Goal: Task Accomplishment & Management: Complete application form

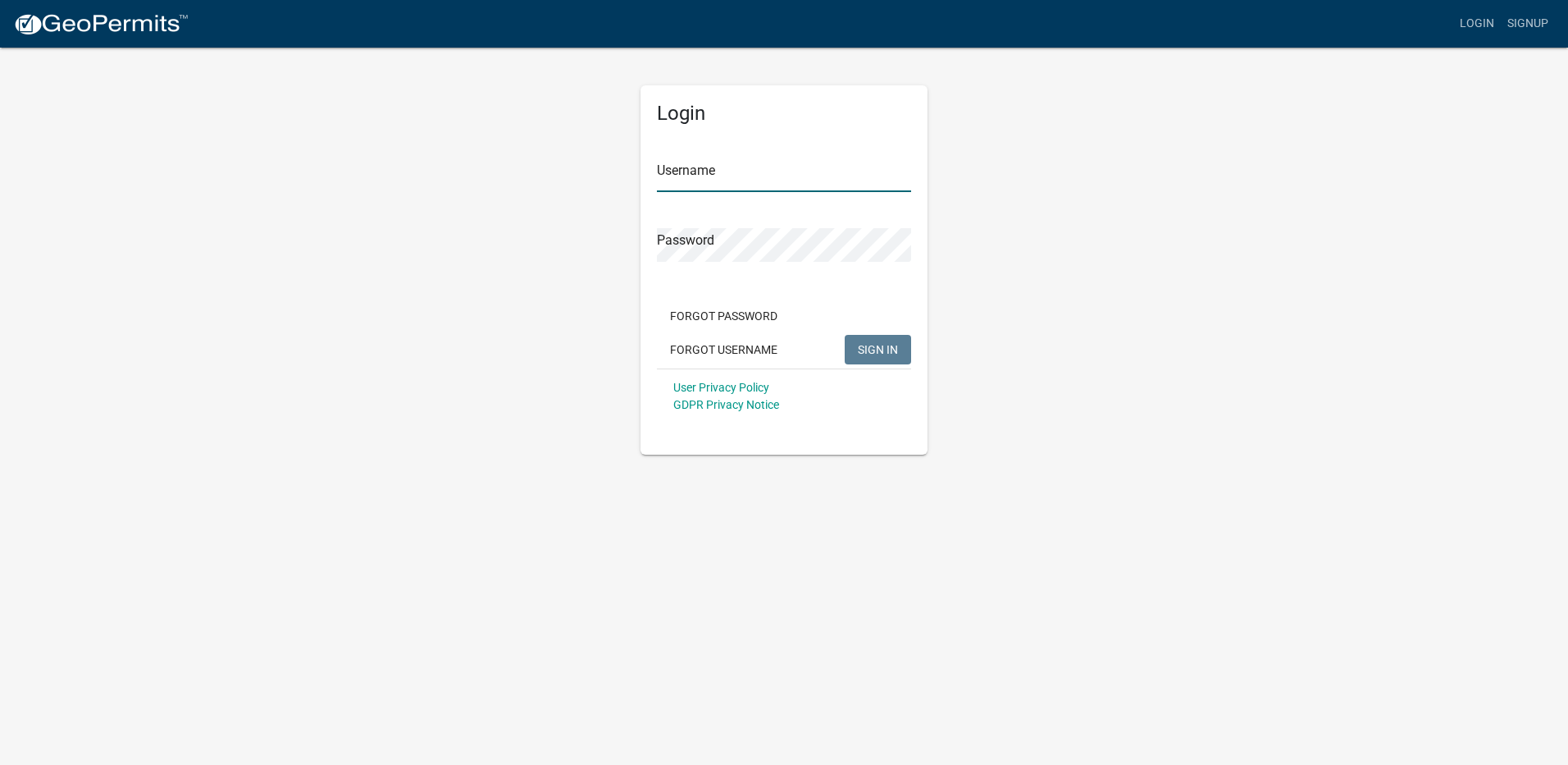
type input "Mardifish"
click at [896, 352] on span "SIGN IN" at bounding box center [878, 348] width 40 height 13
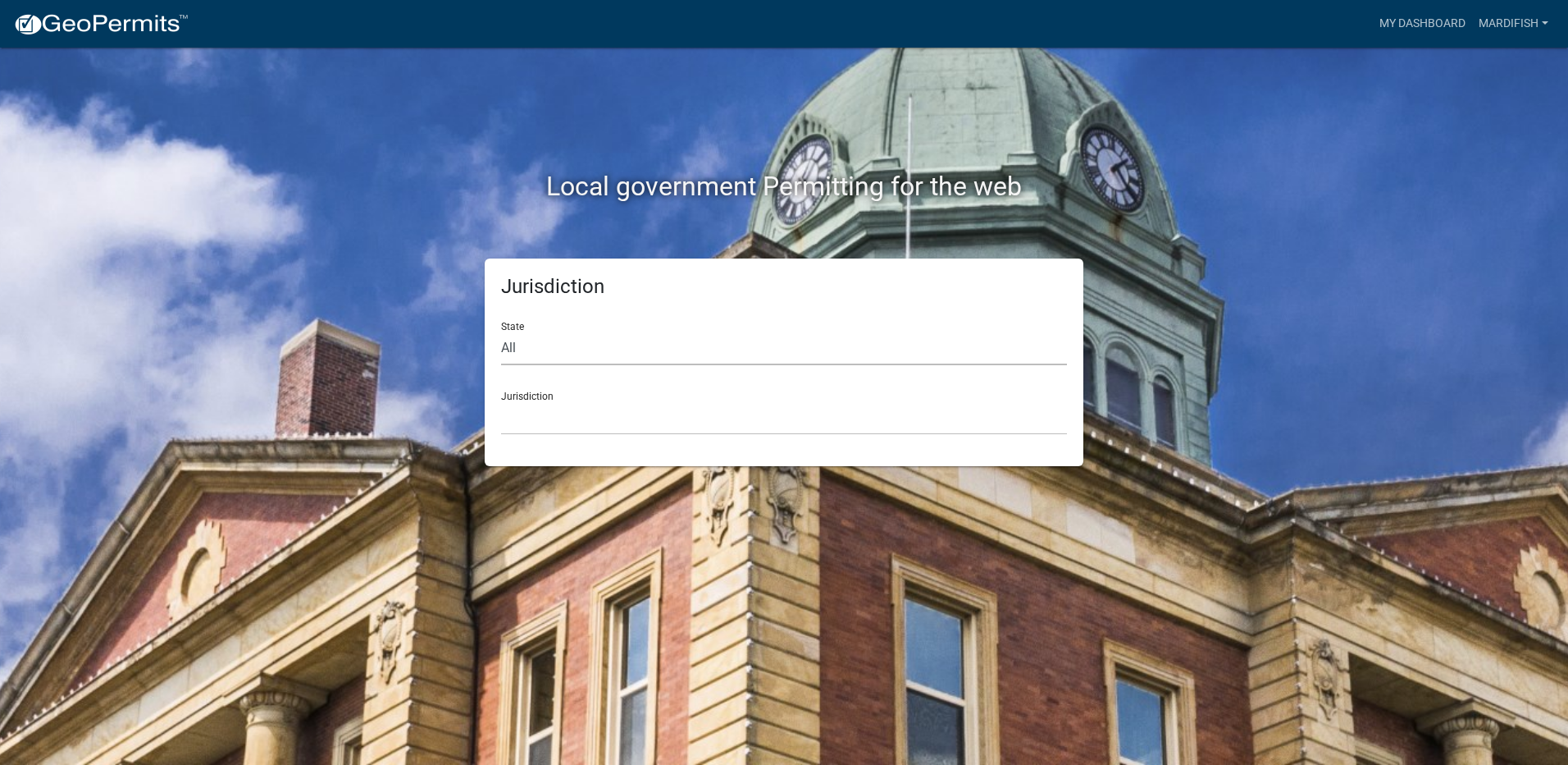
click at [506, 345] on select "All [US_STATE] [US_STATE] [US_STATE] [US_STATE] [US_STATE] [US_STATE] [US_STATE…" at bounding box center [784, 348] width 566 height 33
select select "[US_STATE]"
click at [501, 332] on select "All [US_STATE] [US_STATE] [US_STATE] [US_STATE] [US_STATE] [US_STATE] [US_STATE…" at bounding box center [784, 348] width 566 height 33
click at [540, 402] on select "[GEOGRAPHIC_DATA], [US_STATE] [GEOGRAPHIC_DATA], [US_STATE] [GEOGRAPHIC_DATA], …" at bounding box center [784, 418] width 566 height 33
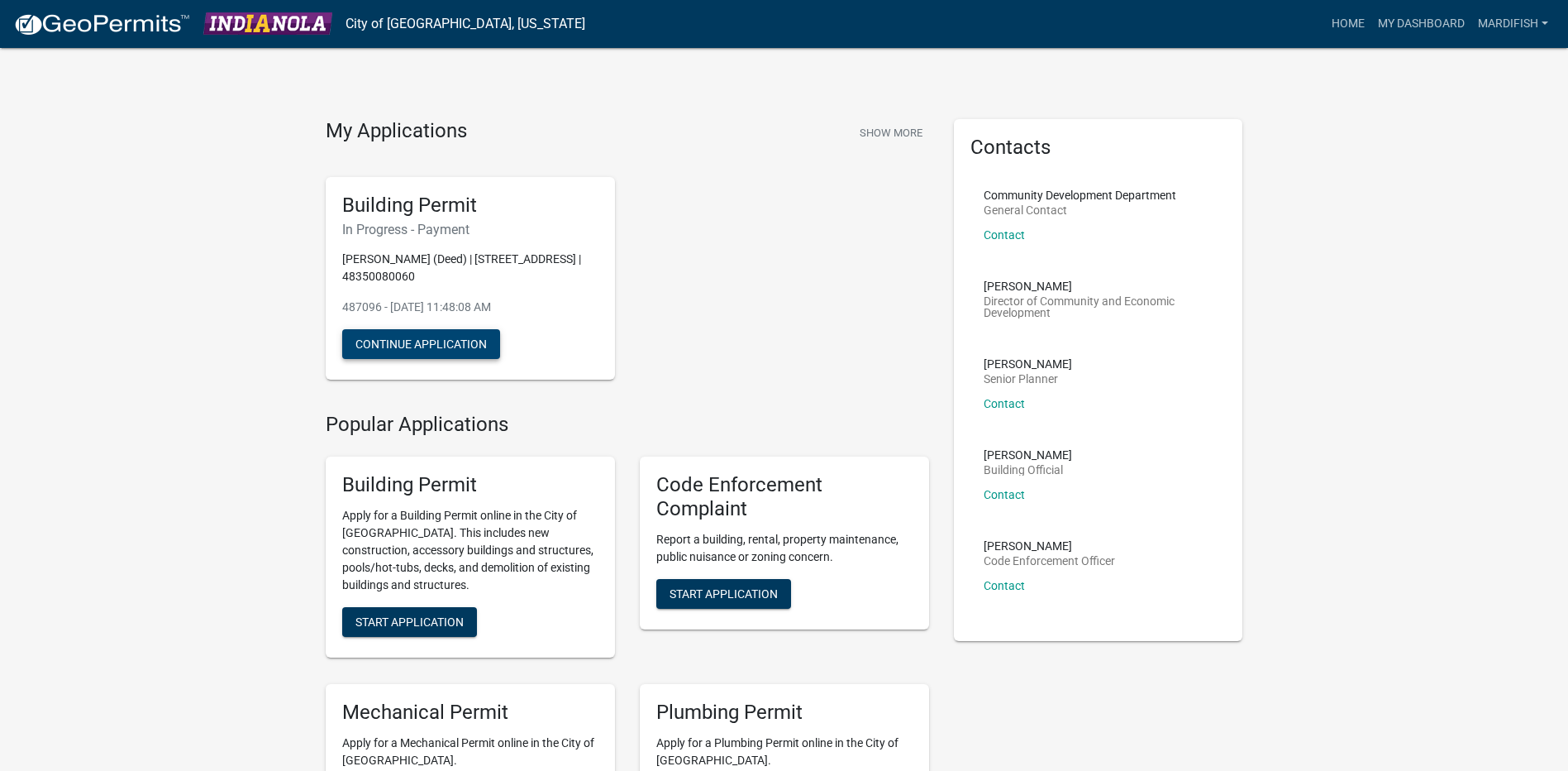
click at [420, 346] on button "Continue Application" at bounding box center [421, 344] width 158 height 30
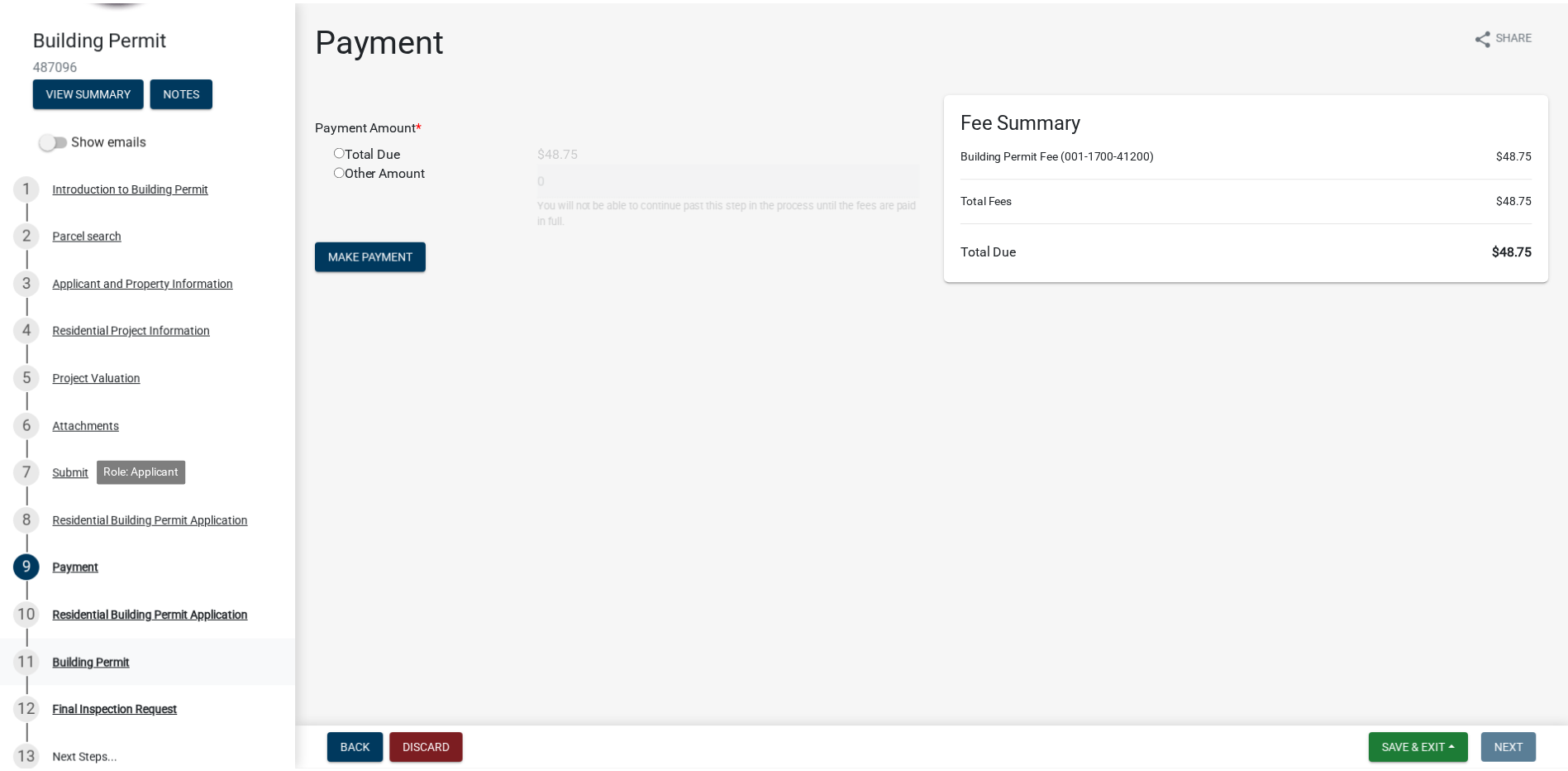
scroll to position [306, 0]
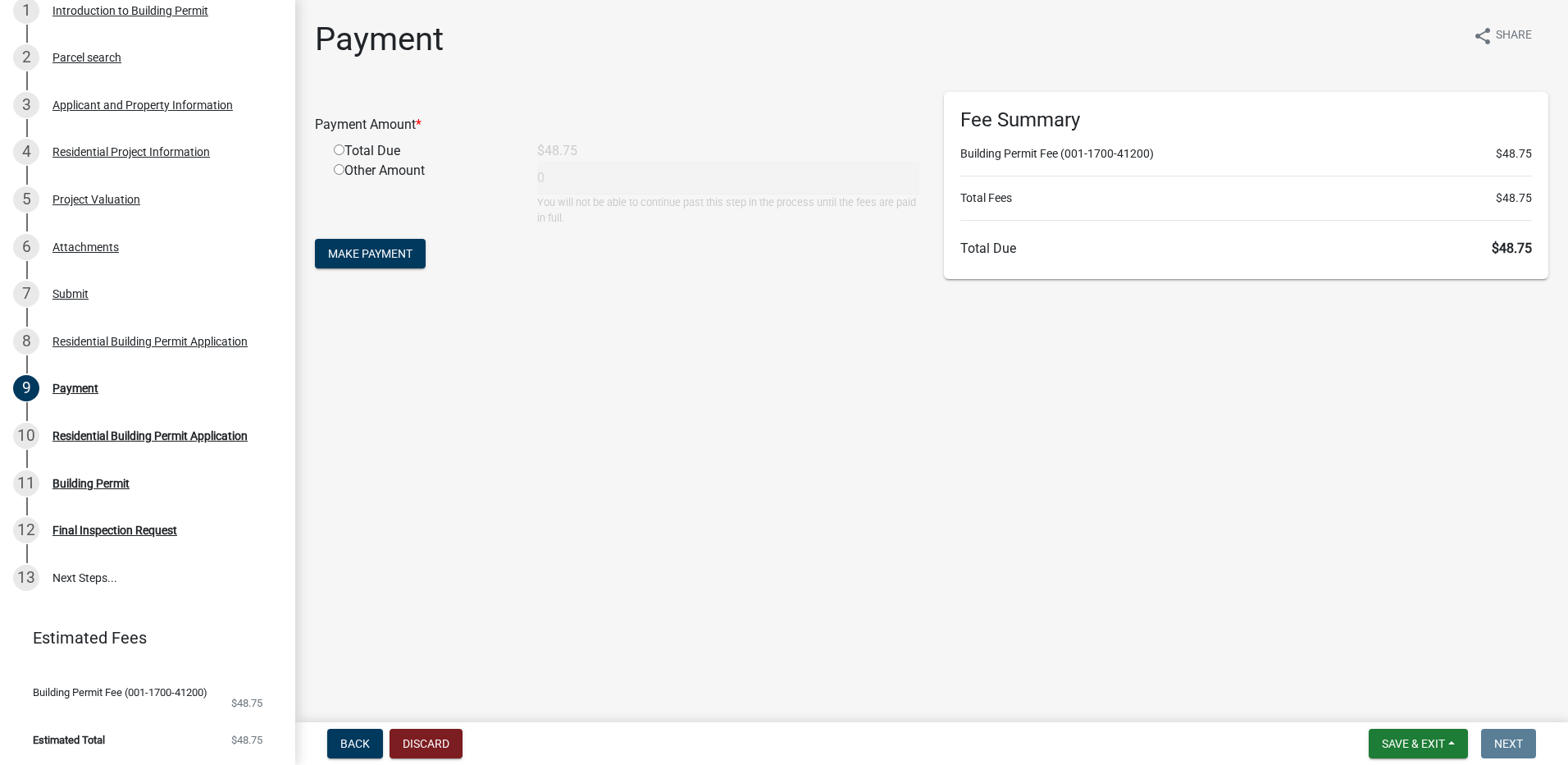
click at [336, 149] on input "radio" at bounding box center [338, 149] width 11 height 11
radio input "true"
type input "48.75"
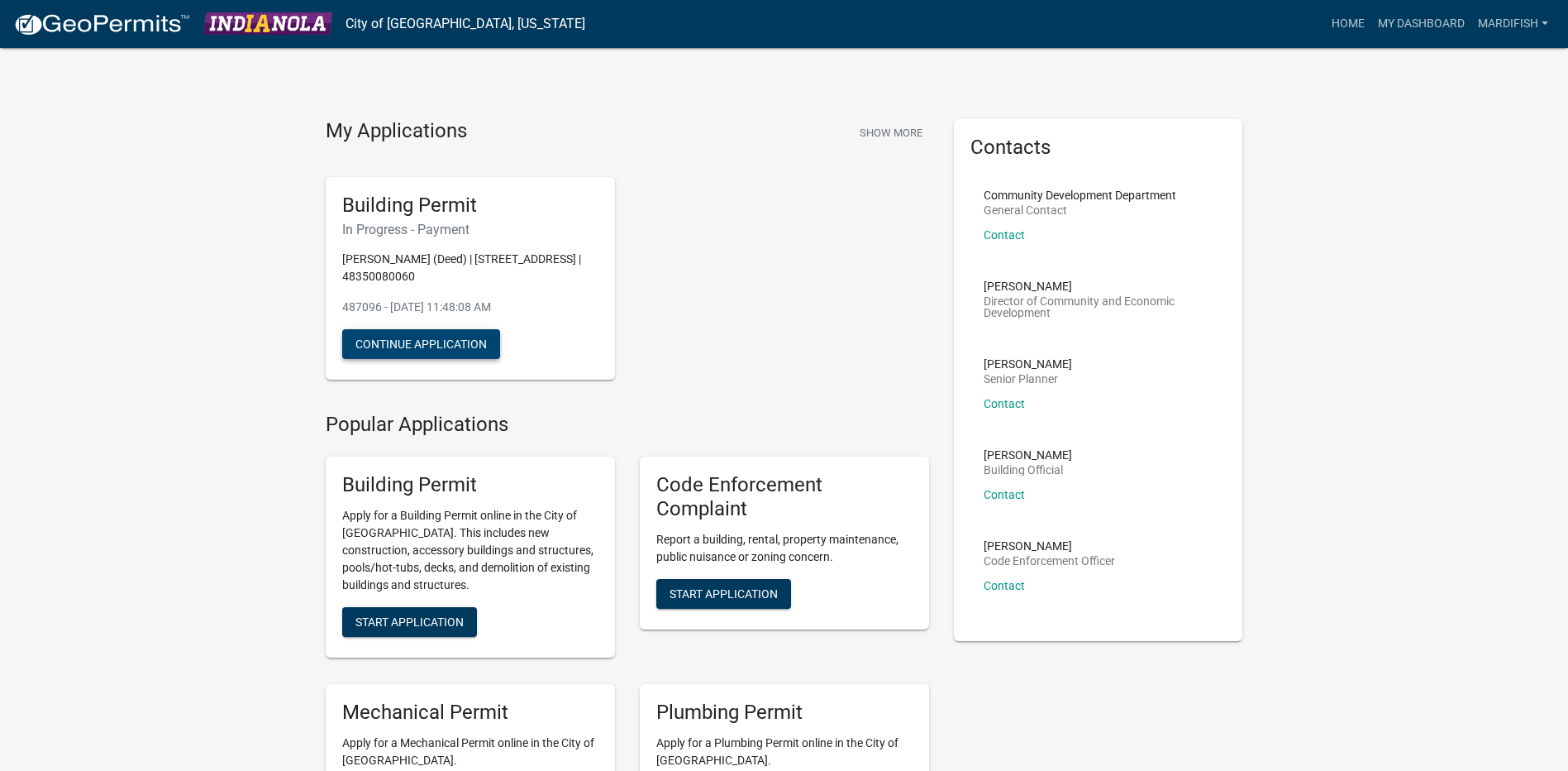
click at [468, 348] on button "Continue Application" at bounding box center [421, 344] width 158 height 30
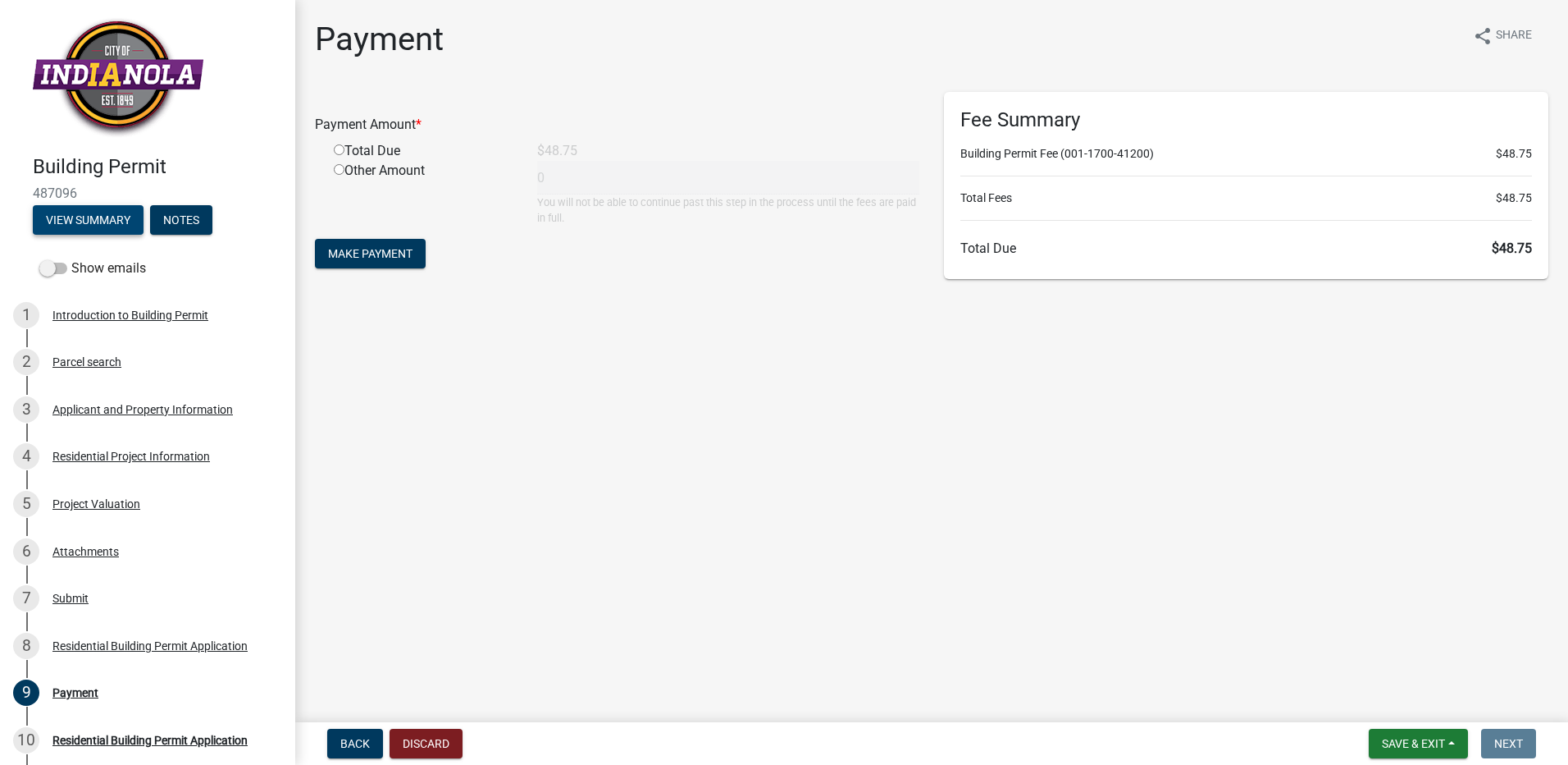
click at [102, 219] on button "View Summary" at bounding box center [87, 220] width 111 height 29
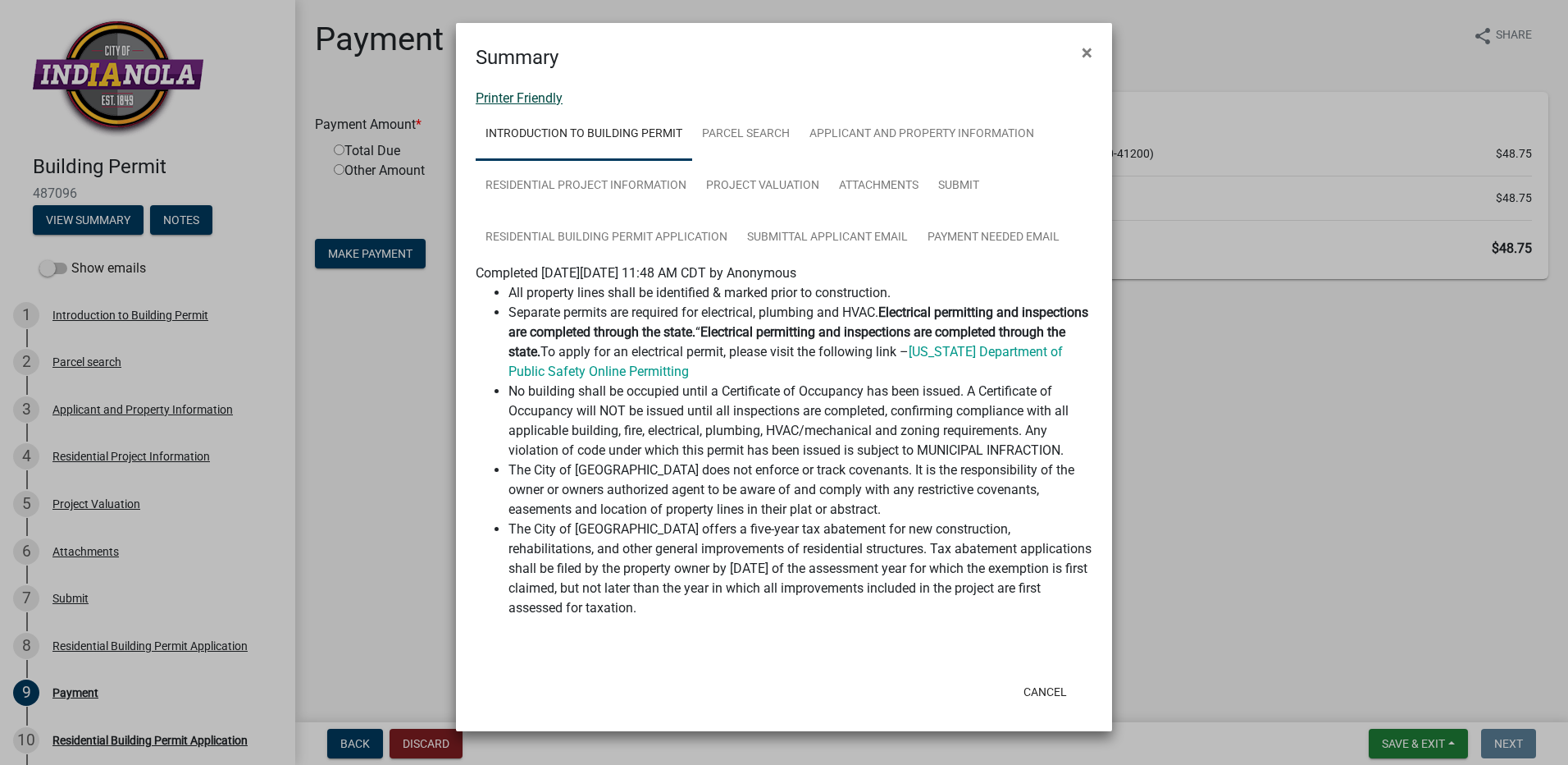
click at [519, 99] on link "Printer Friendly" at bounding box center [519, 98] width 87 height 16
click at [539, 101] on link "Printer Friendly" at bounding box center [519, 98] width 87 height 16
click at [1091, 53] on span "×" at bounding box center [1087, 52] width 11 height 23
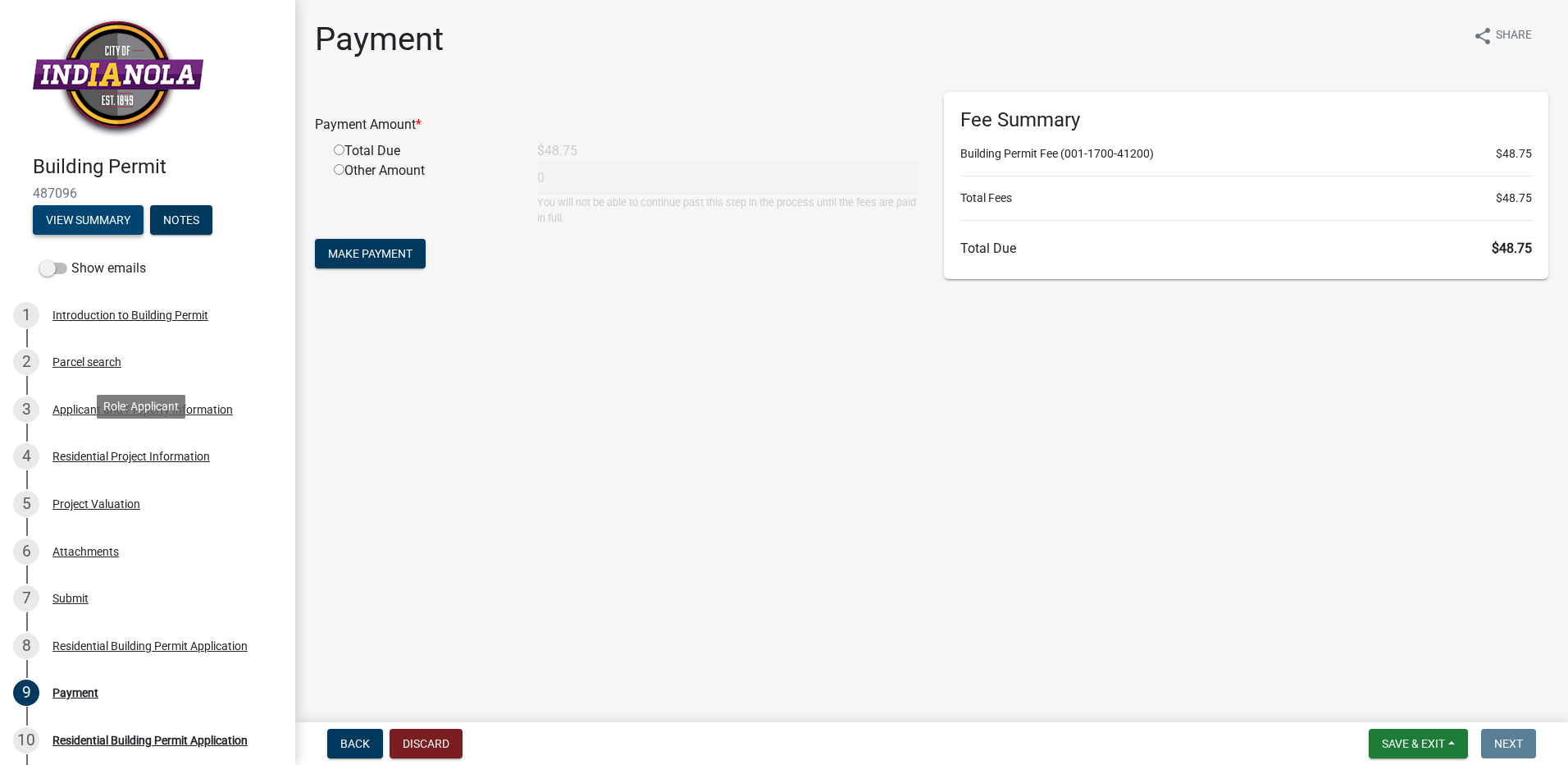
scroll to position [274, 0]
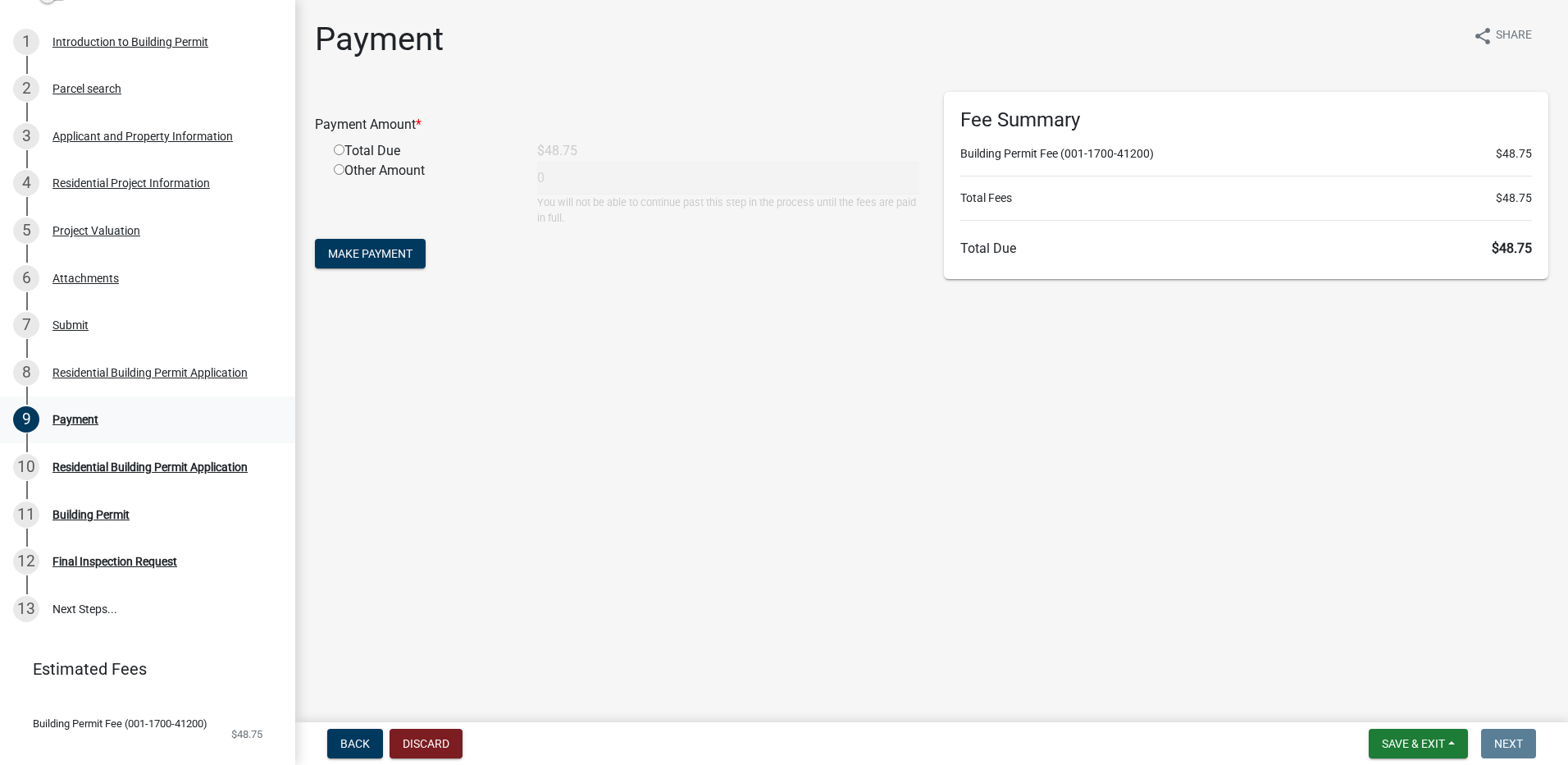
click at [82, 421] on div "Payment" at bounding box center [76, 420] width 46 height 12
